Goal: Connect with others: Connect with others

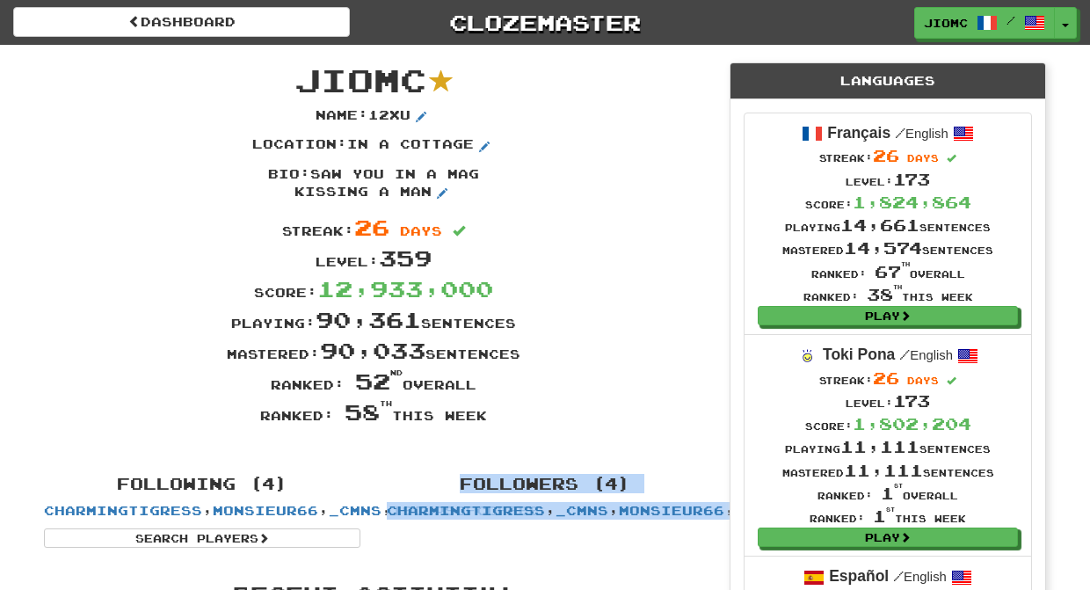
drag, startPoint x: 301, startPoint y: 78, endPoint x: 621, endPoint y: 560, distance: 578.4
click at [621, 548] on div "Following (4) CharmingTigress , monsieur66 , _cmns , 19cupsofcoffee Search Play…" at bounding box center [374, 507] width 686 height 81
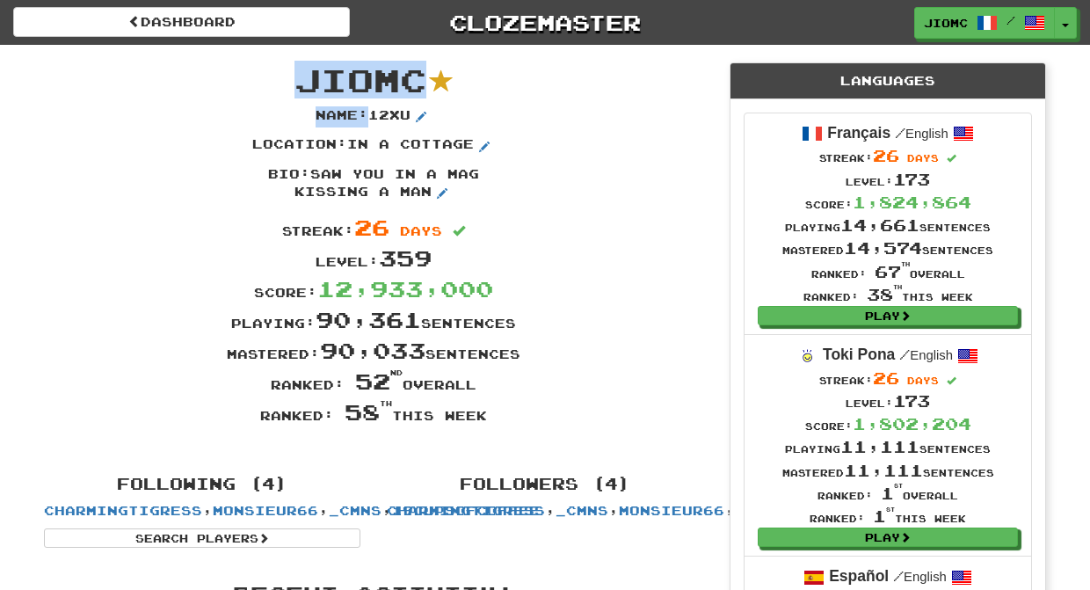
drag, startPoint x: 622, startPoint y: 562, endPoint x: 302, endPoint y: 79, distance: 579.1
click at [301, 77] on span "JioMc" at bounding box center [361, 80] width 132 height 38
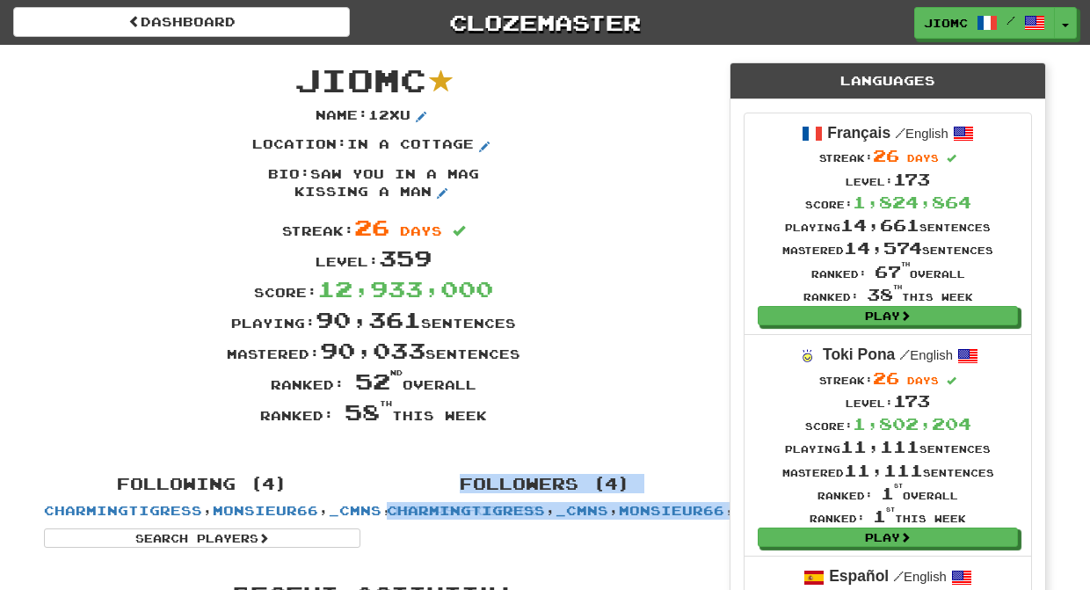
drag, startPoint x: 301, startPoint y: 74, endPoint x: 604, endPoint y: 542, distance: 557.5
click at [589, 320] on div "Playing: 90,361 sentences" at bounding box center [374, 319] width 686 height 31
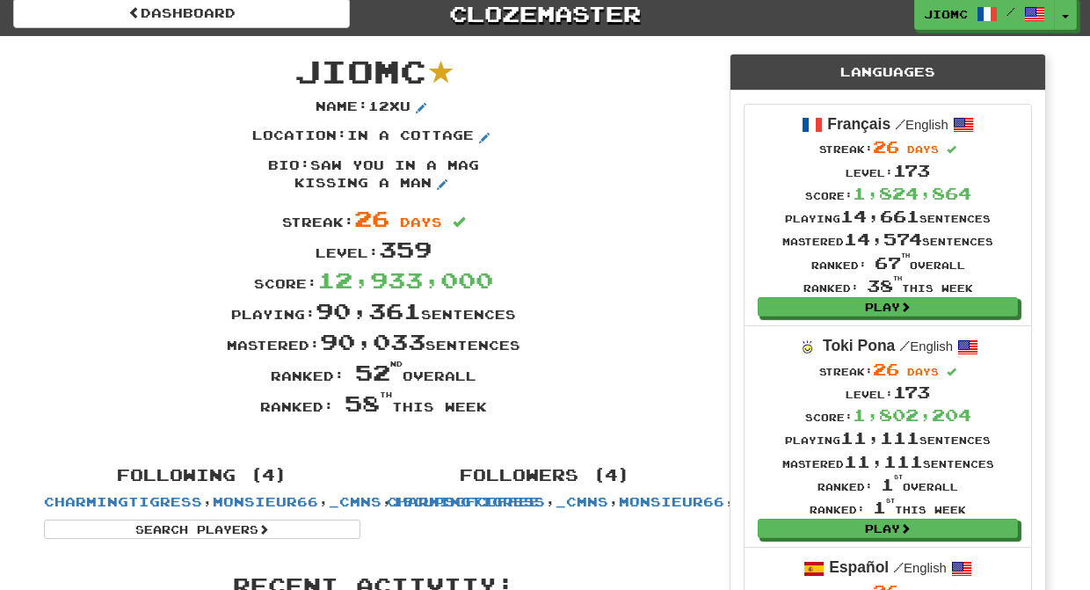
scroll to position [21, 0]
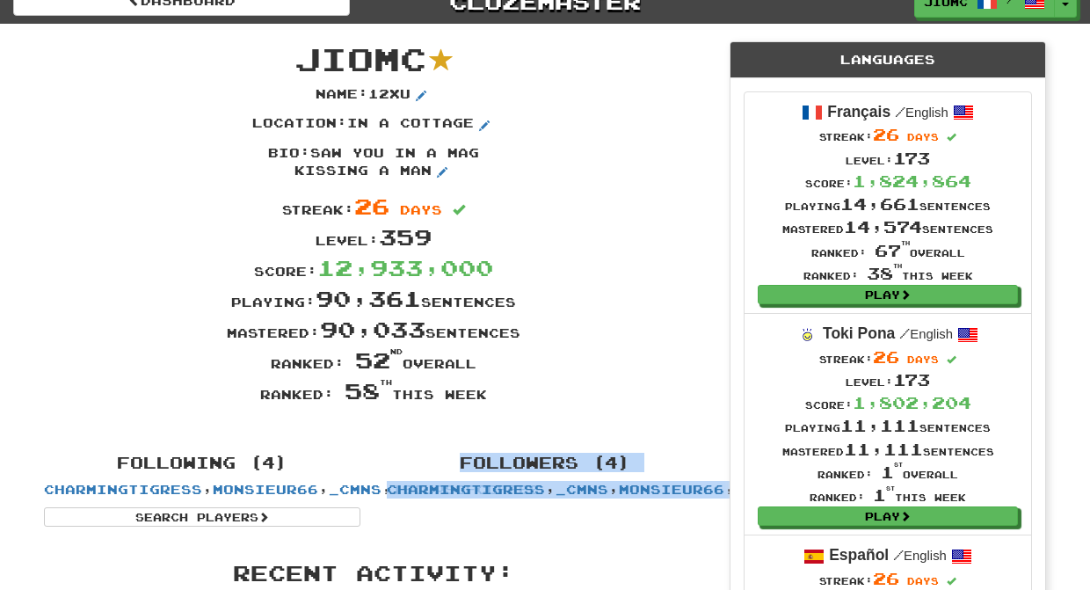
drag, startPoint x: 297, startPoint y: 78, endPoint x: 630, endPoint y: 539, distance: 568.6
click at [630, 527] on div "Following (4) CharmingTigress , monsieur66 , _cmns , 19cupsofcoffee Search Play…" at bounding box center [374, 486] width 686 height 81
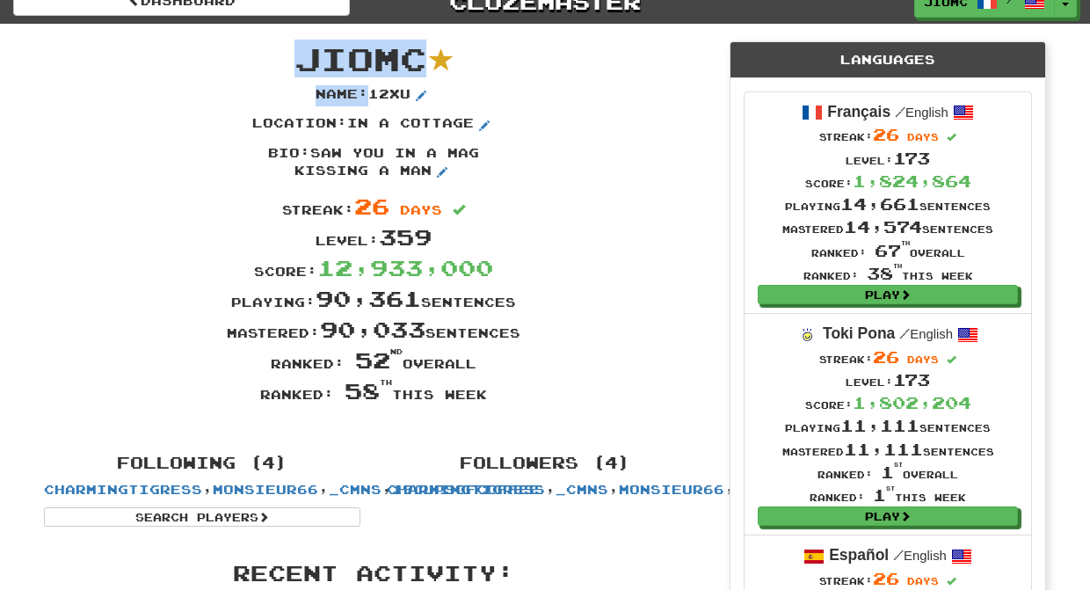
drag, startPoint x: 637, startPoint y: 547, endPoint x: 303, endPoint y: 46, distance: 601.8
click at [304, 48] on span "JioMc" at bounding box center [361, 59] width 132 height 38
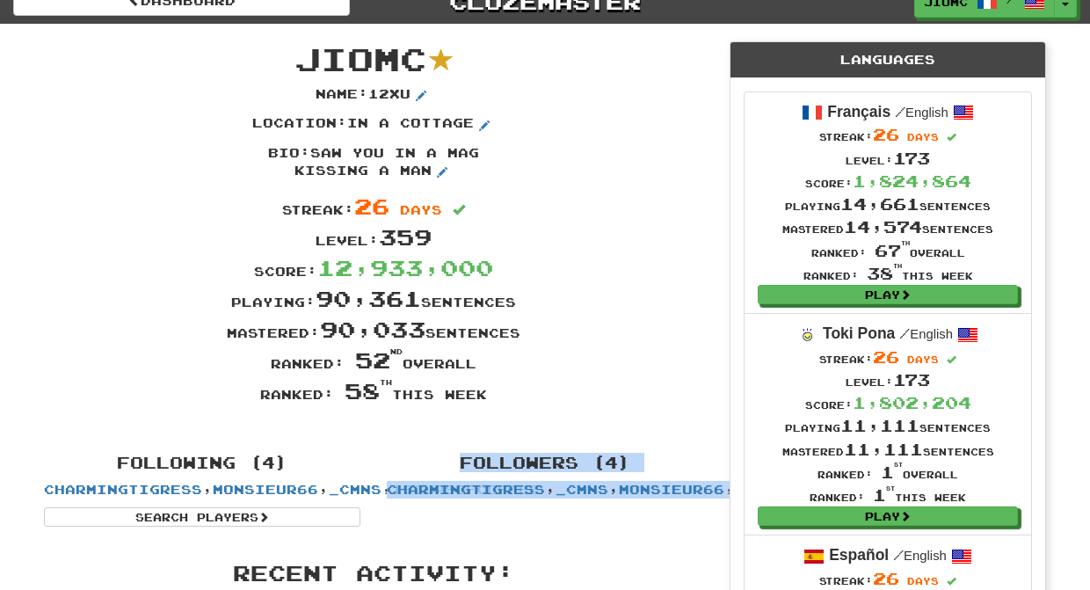
drag, startPoint x: 303, startPoint y: 49, endPoint x: 600, endPoint y: 539, distance: 572.4
click at [606, 527] on div "Following (4) CharmingTigress , monsieur66 , _cmns , 19cupsofcoffee Search Play…" at bounding box center [374, 486] width 686 height 81
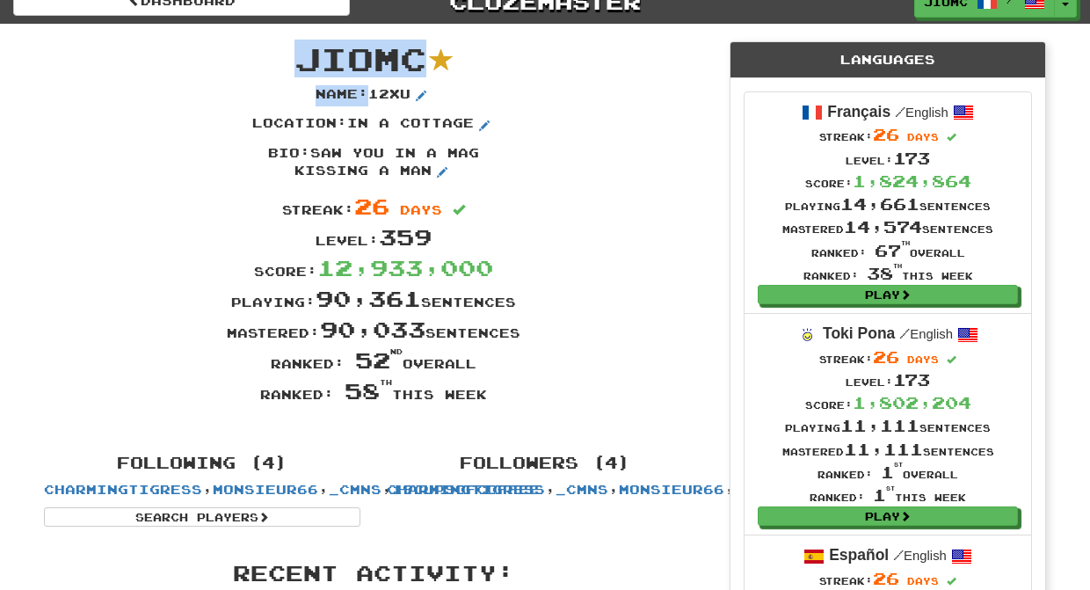
drag, startPoint x: 614, startPoint y: 544, endPoint x: 292, endPoint y: 51, distance: 588.9
click at [305, 54] on span "JioMc" at bounding box center [361, 59] width 132 height 38
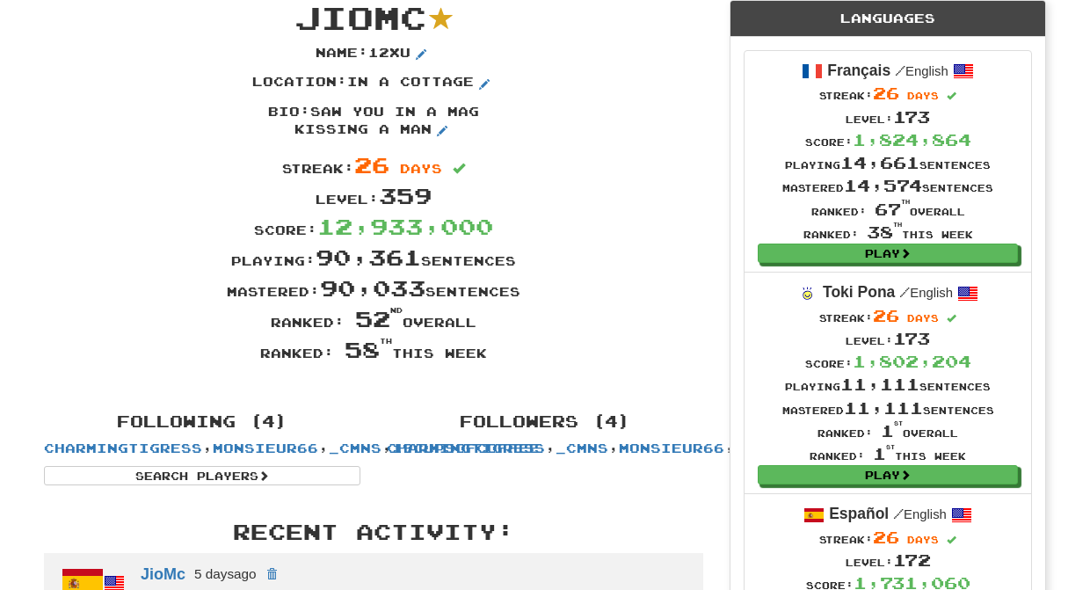
scroll to position [74, 0]
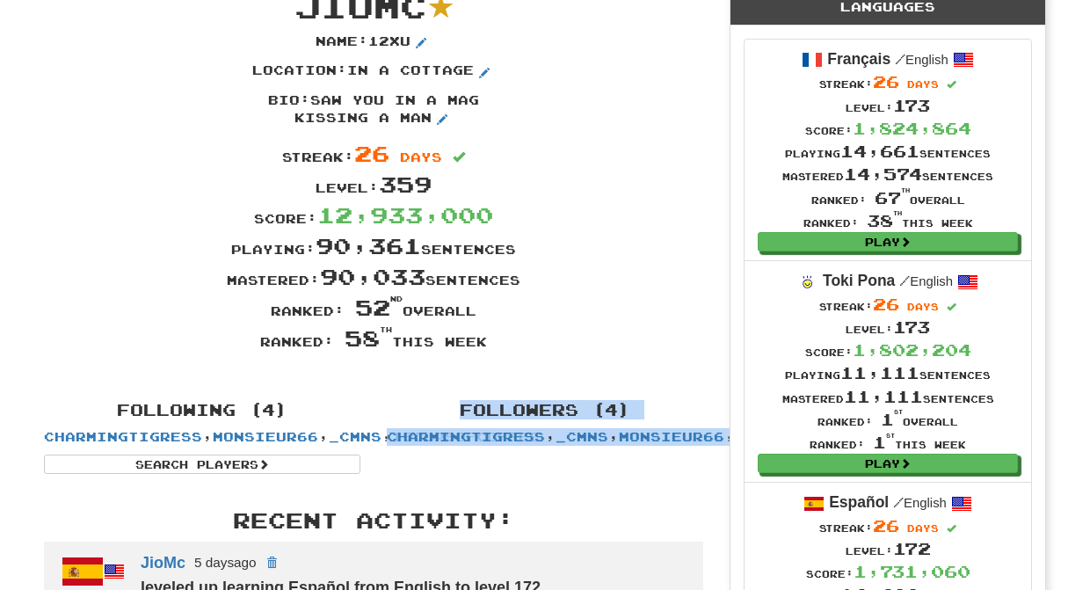
drag, startPoint x: 305, startPoint y: 54, endPoint x: 595, endPoint y: 511, distance: 541.5
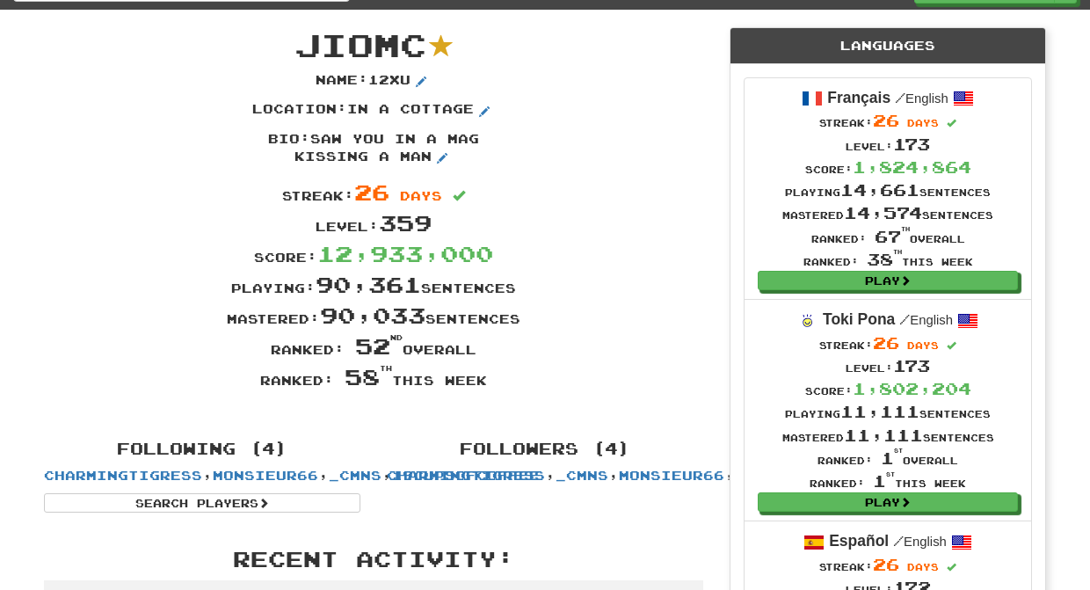
scroll to position [32, 0]
